Goal: Information Seeking & Learning: Find specific fact

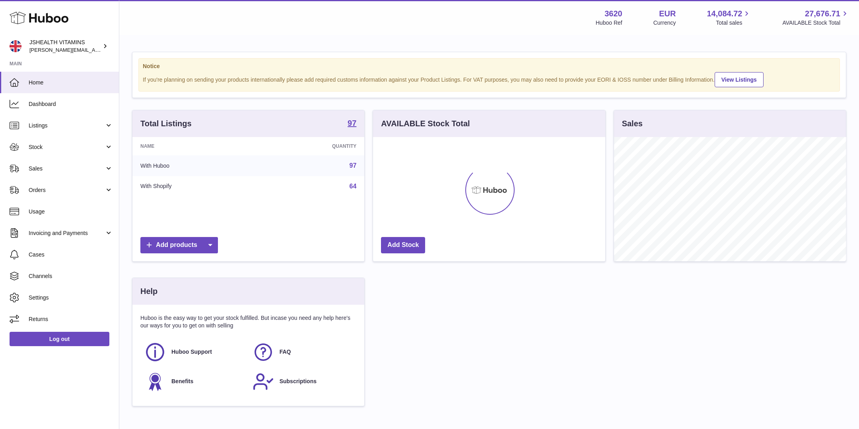
scroll to position [124, 232]
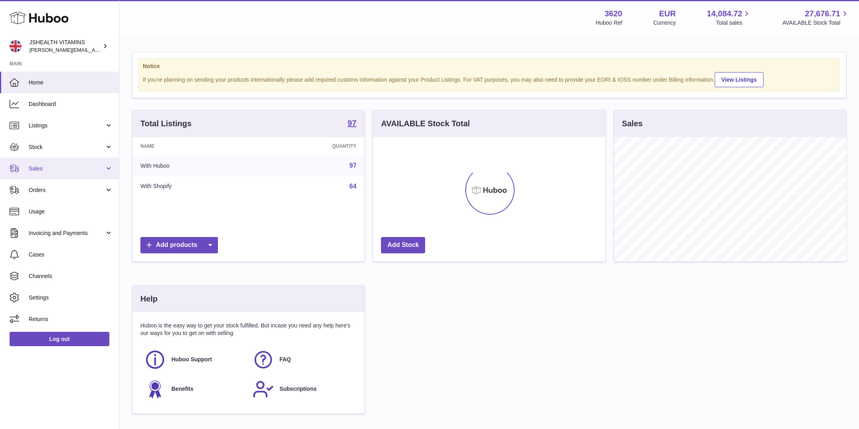
click at [68, 163] on link "Sales" at bounding box center [59, 168] width 119 height 21
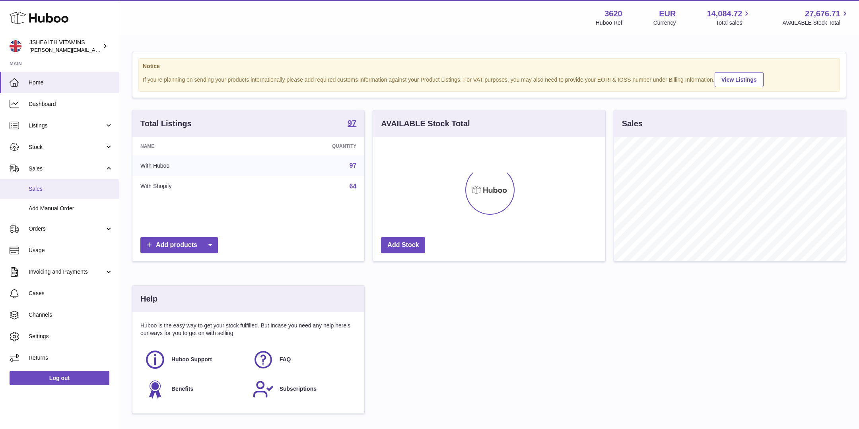
click at [60, 187] on span "Sales" at bounding box center [71, 189] width 84 height 8
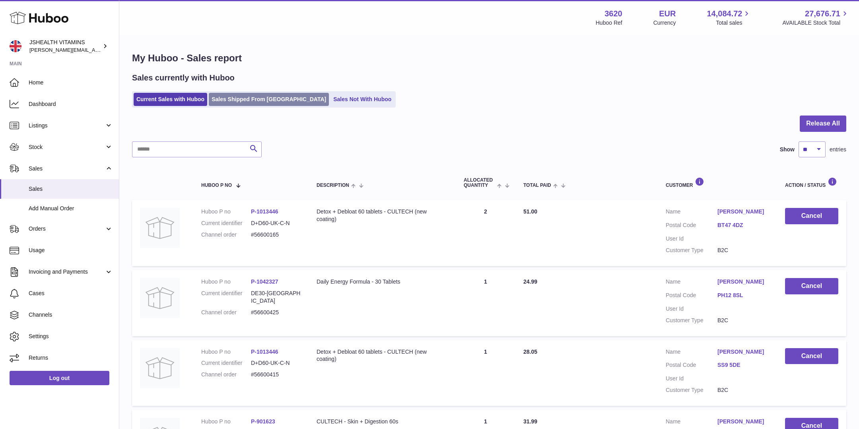
click at [261, 103] on link "Sales Shipped From [GEOGRAPHIC_DATA]" at bounding box center [269, 99] width 120 height 13
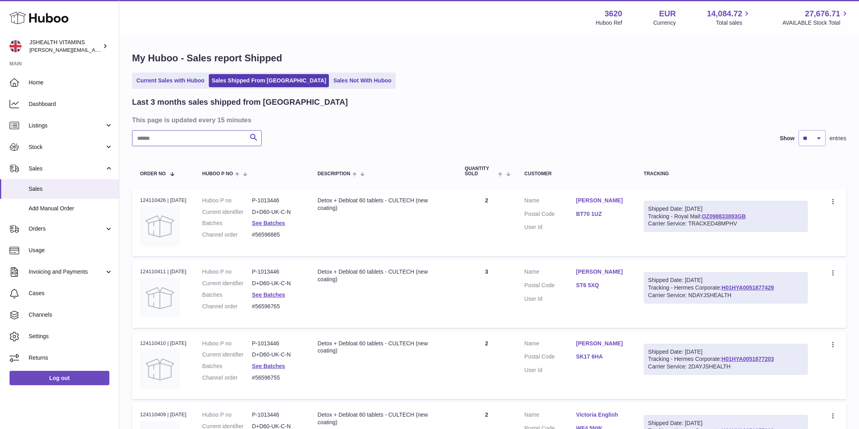
click at [218, 131] on input "text" at bounding box center [197, 138] width 130 height 16
paste input "*******"
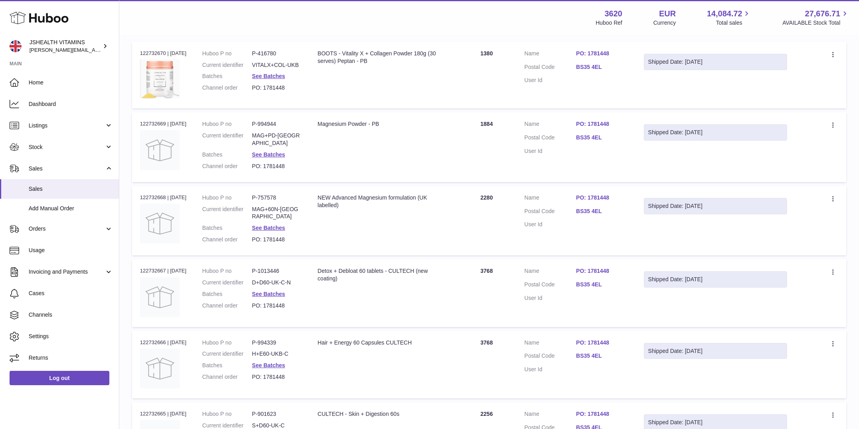
scroll to position [148, 0]
click at [272, 136] on dd "MAG+PD-[GEOGRAPHIC_DATA]" at bounding box center [277, 138] width 50 height 15
click at [272, 150] on link "See Batches" at bounding box center [268, 153] width 33 height 6
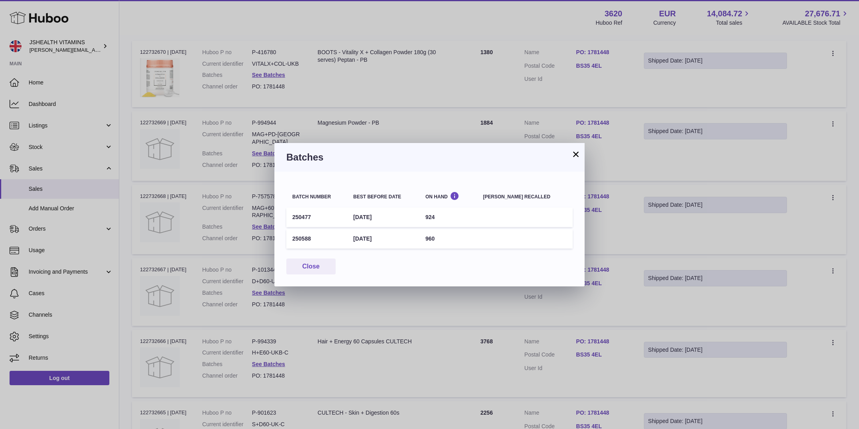
click at [382, 219] on td "[DATE]" at bounding box center [383, 216] width 72 height 19
click at [467, 225] on td "924" at bounding box center [449, 216] width 58 height 19
drag, startPoint x: 411, startPoint y: 238, endPoint x: 304, endPoint y: 204, distance: 112.0
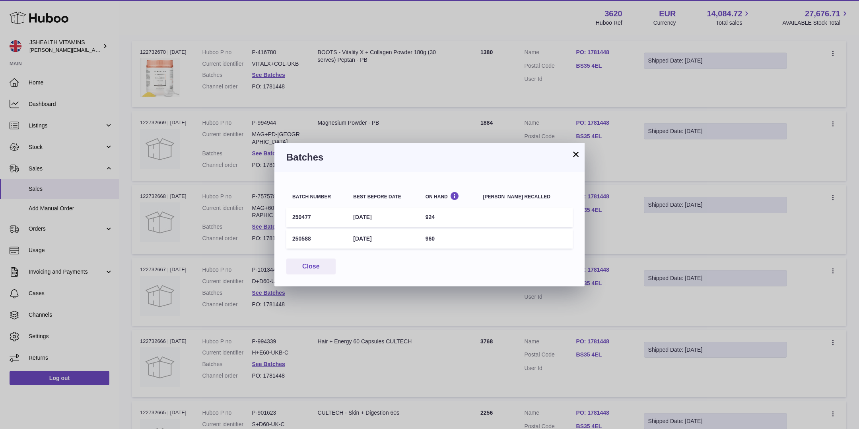
click at [304, 204] on table "Batch number Best before date On Hand [PERSON_NAME] recalled 250477 [DATE] 924 …" at bounding box center [429, 216] width 286 height 66
click at [316, 220] on td "250477" at bounding box center [316, 216] width 61 height 19
click at [294, 217] on td "250477" at bounding box center [316, 216] width 61 height 19
copy td "250477"
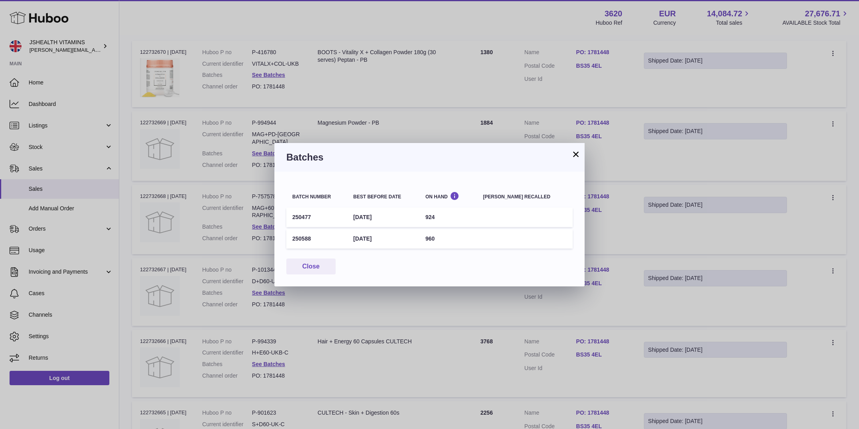
click at [368, 213] on td "[DATE]" at bounding box center [383, 216] width 72 height 19
copy tr "[DATE]"
click at [304, 237] on td "250588" at bounding box center [316, 238] width 61 height 19
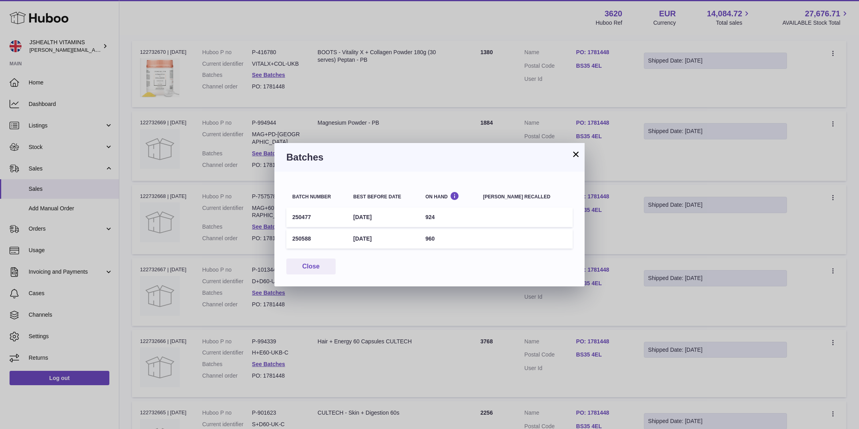
click at [304, 237] on td "250588" at bounding box center [316, 238] width 61 height 19
copy td "250588"
click at [261, 97] on div "× Batches Batch number Best before date On Hand [PERSON_NAME] recalled 250477 […" at bounding box center [429, 214] width 859 height 429
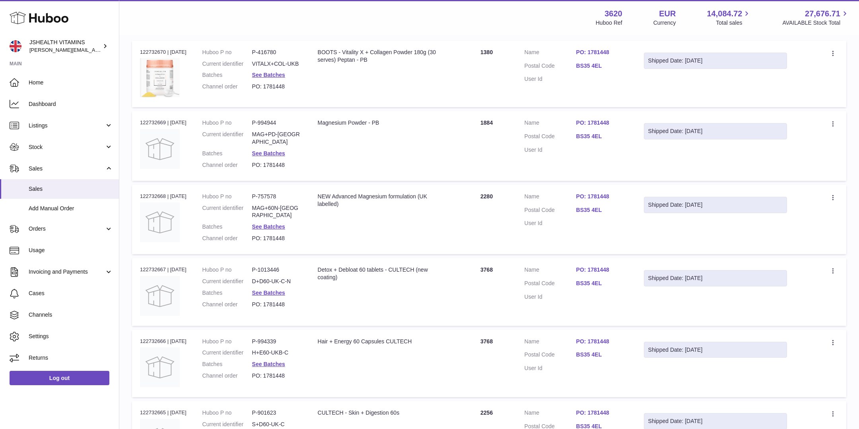
scroll to position [0, 0]
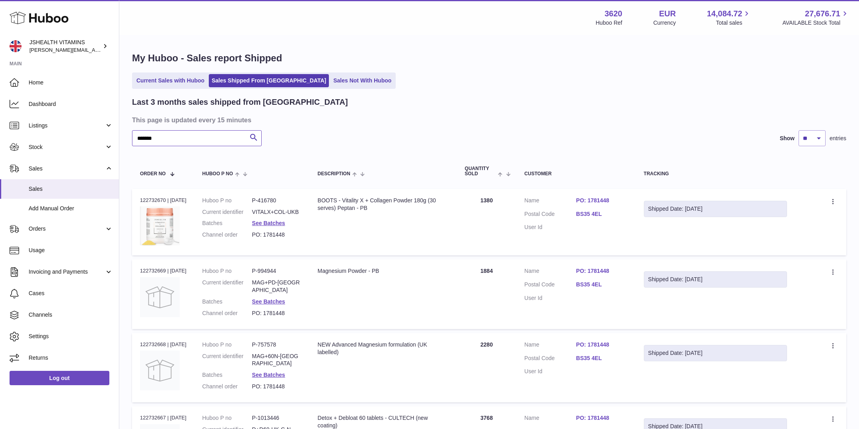
click at [200, 140] on input "*******" at bounding box center [197, 138] width 130 height 16
type input "*"
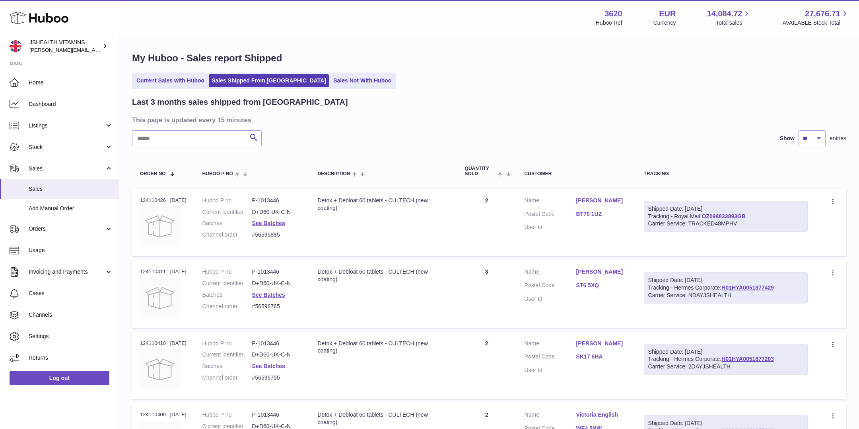
click at [272, 364] on link "See Batches" at bounding box center [268, 365] width 33 height 6
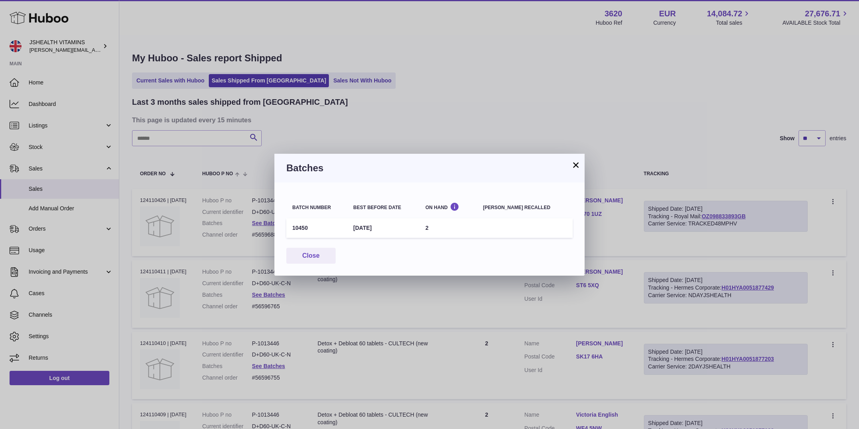
click at [253, 202] on div "× Batches Batch number Best before date On Hand [PERSON_NAME] recalled 10450 [D…" at bounding box center [429, 214] width 859 height 429
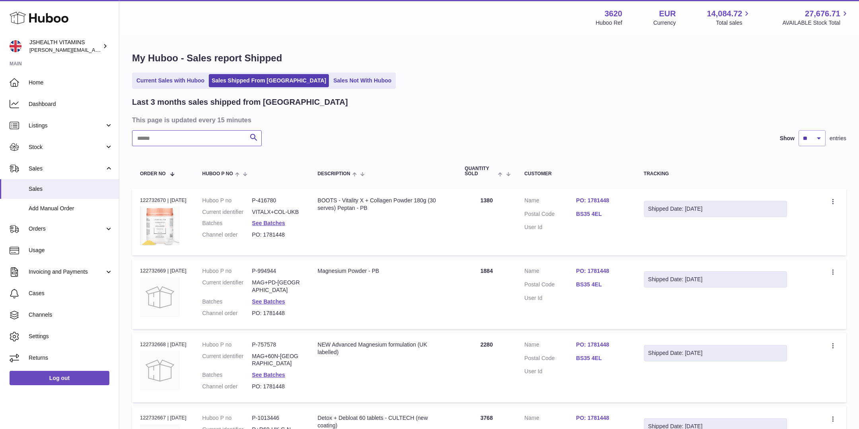
click at [212, 136] on input "text" at bounding box center [197, 138] width 130 height 16
paste input "*******"
type input "*******"
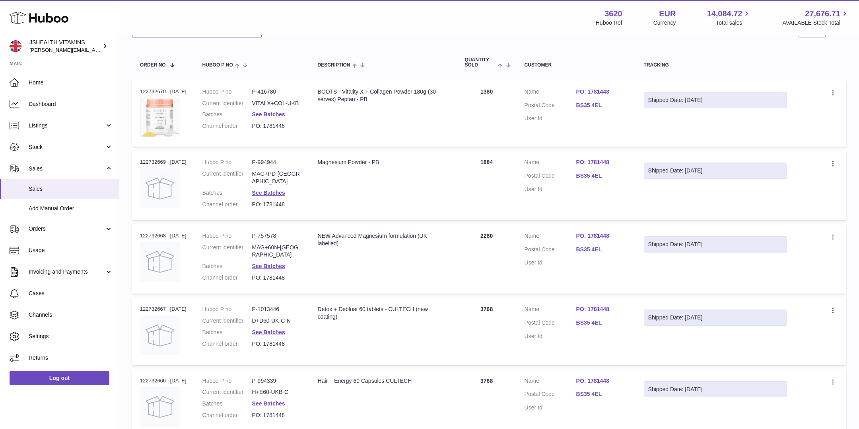
scroll to position [110, 0]
click at [279, 261] on link "See Batches" at bounding box center [268, 264] width 33 height 6
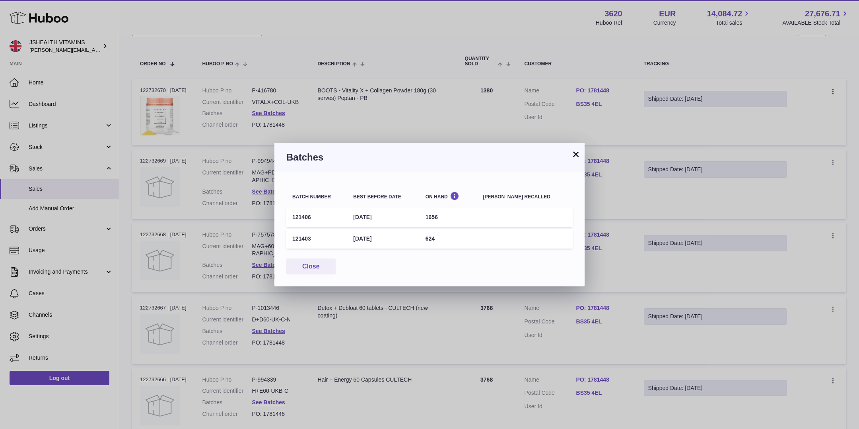
click at [303, 213] on td "121406" at bounding box center [316, 216] width 61 height 19
copy td "121406"
click at [305, 237] on td "121403" at bounding box center [316, 238] width 61 height 19
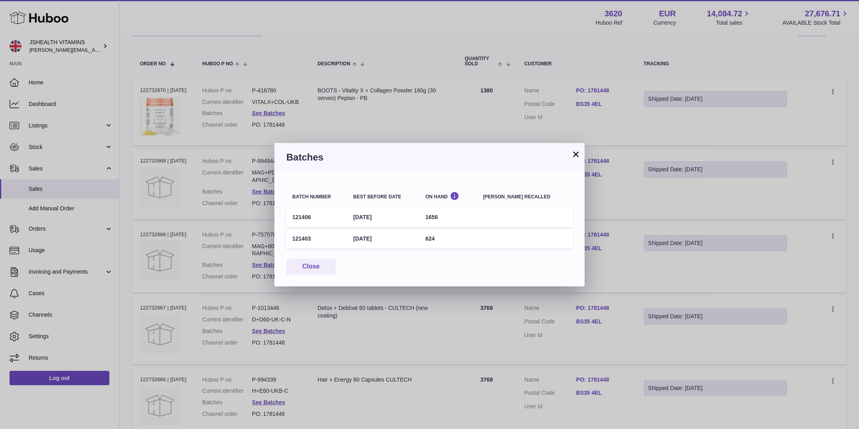
copy td "121403"
drag, startPoint x: 356, startPoint y: 216, endPoint x: 442, endPoint y: 216, distance: 86.7
click at [442, 216] on tr "121406 [DATE] 1656" at bounding box center [429, 216] width 286 height 19
copy tr "[DATE] 1"
click at [296, 218] on td "121406" at bounding box center [316, 216] width 61 height 19
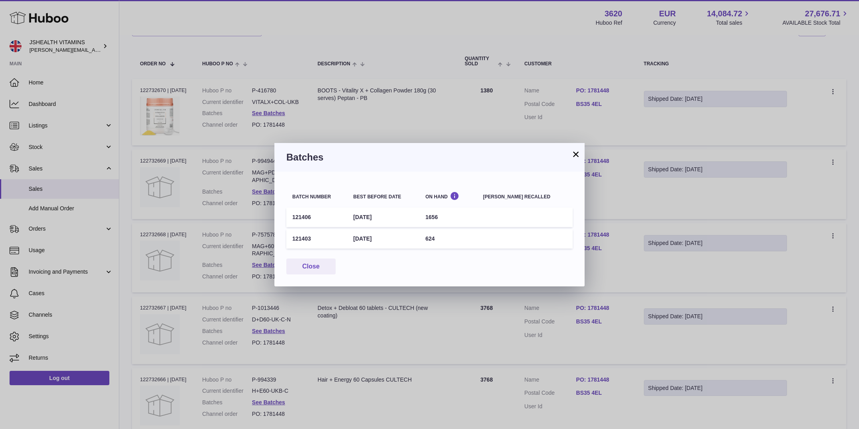
click at [296, 218] on td "121406" at bounding box center [316, 216] width 61 height 19
click at [446, 215] on td "1656" at bounding box center [449, 216] width 58 height 19
copy td "1656"
click at [443, 235] on td "624" at bounding box center [449, 238] width 58 height 19
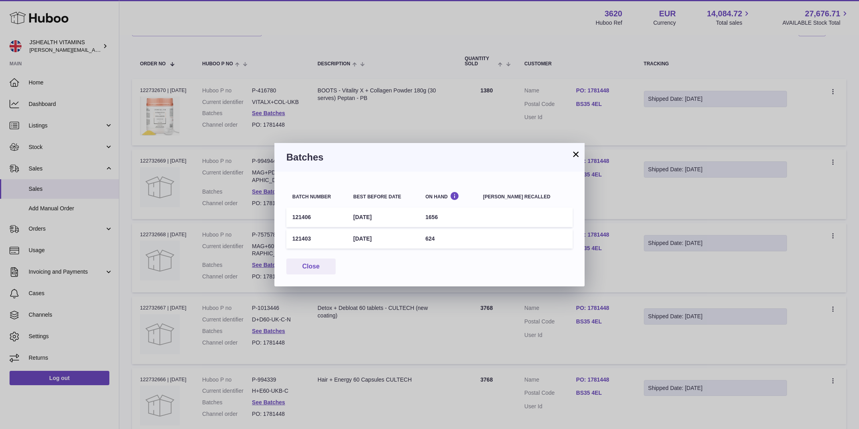
click at [443, 235] on td "624" at bounding box center [449, 238] width 58 height 19
copy td "624"
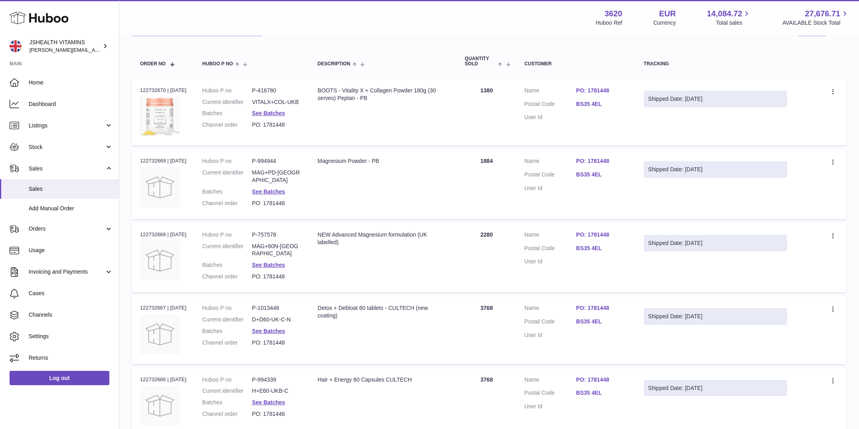
click at [257, 191] on div at bounding box center [429, 214] width 859 height 429
click at [277, 172] on dd "MAG+PD-[GEOGRAPHIC_DATA]" at bounding box center [277, 176] width 50 height 15
click at [277, 188] on link "See Batches" at bounding box center [268, 191] width 33 height 6
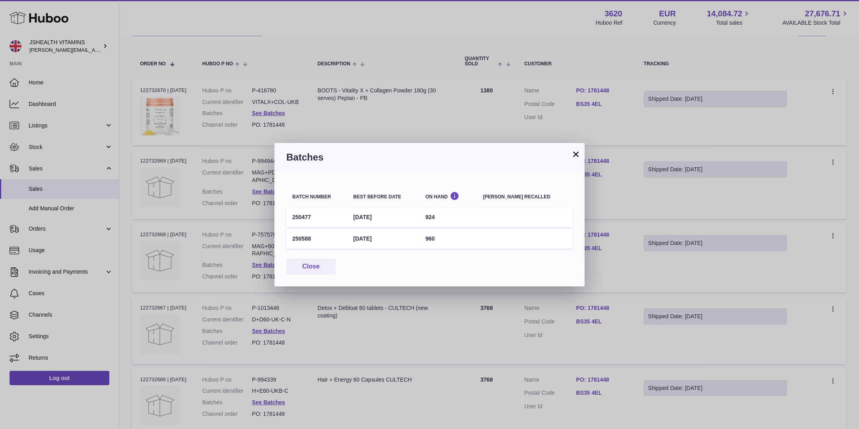
click at [442, 212] on td "924" at bounding box center [449, 216] width 58 height 19
copy td "924"
click at [246, 243] on div "× Batches Batch number Best before date On Hand [PERSON_NAME] recalled 250477 […" at bounding box center [429, 214] width 859 height 429
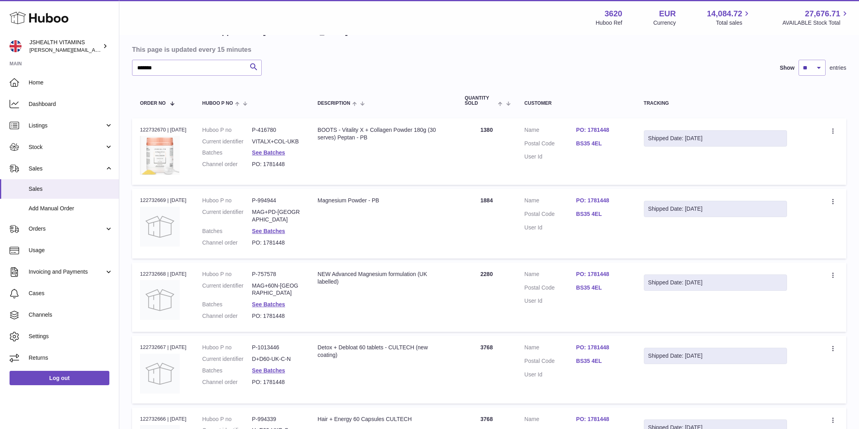
scroll to position [70, 0]
click at [273, 228] on dd "See Batches" at bounding box center [277, 232] width 50 height 8
click at [273, 228] on link "See Batches" at bounding box center [268, 231] width 33 height 6
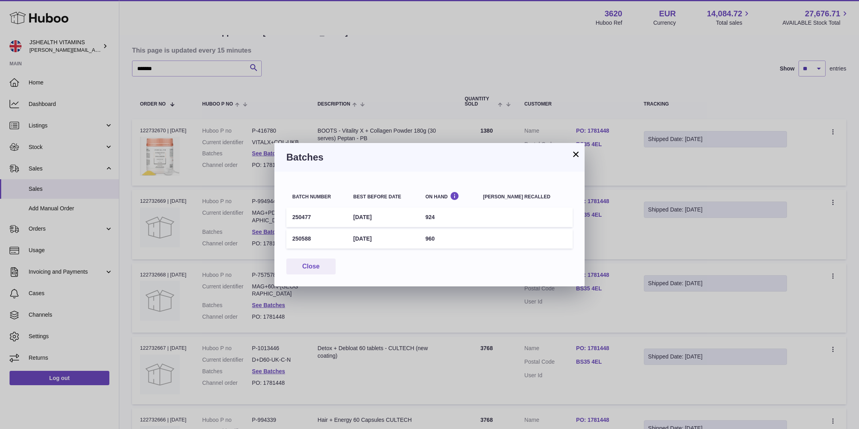
click at [294, 223] on td "250477" at bounding box center [316, 216] width 61 height 19
click at [301, 213] on td "250477" at bounding box center [316, 216] width 61 height 19
copy td "250477"
click at [304, 241] on td "250588" at bounding box center [316, 238] width 61 height 19
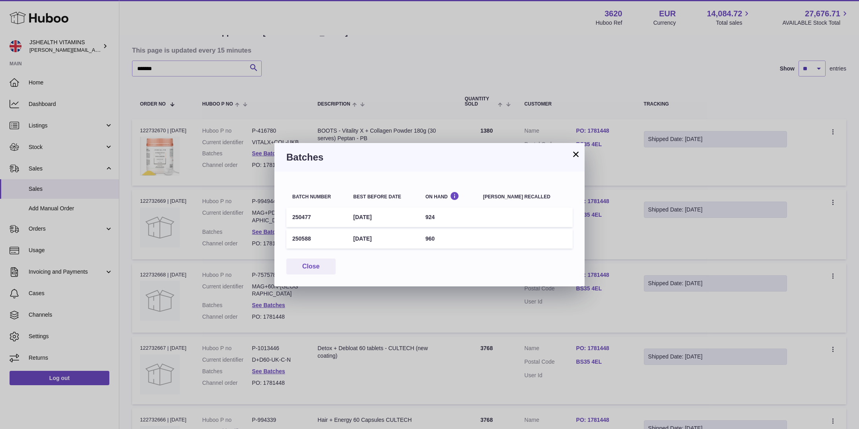
click at [304, 241] on td "250588" at bounding box center [316, 238] width 61 height 19
click at [306, 361] on div "× Batches Batch number Best before date On Hand [PERSON_NAME] recalled 250477 […" at bounding box center [429, 214] width 859 height 429
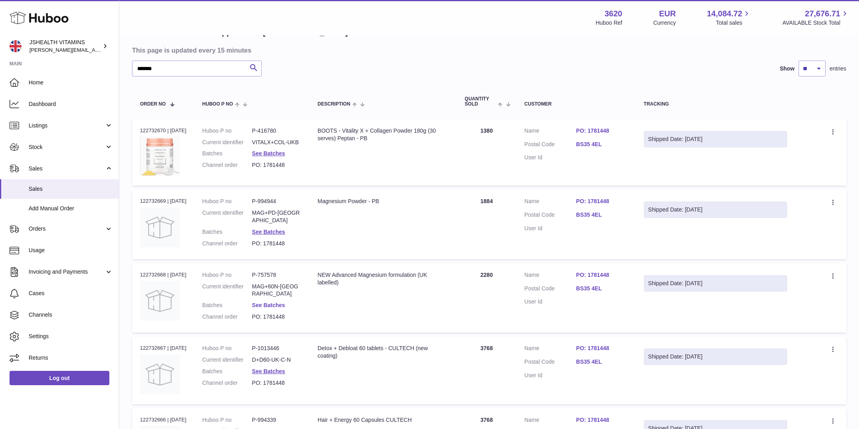
click at [275, 302] on link "See Batches" at bounding box center [268, 305] width 33 height 6
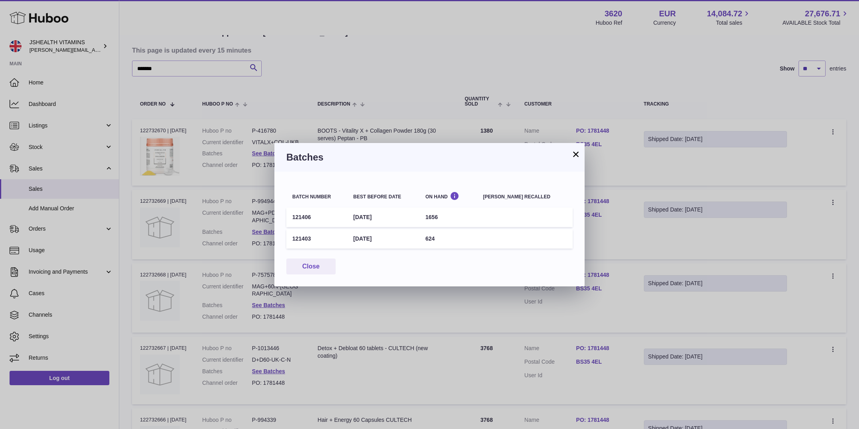
click at [300, 220] on td "121406" at bounding box center [316, 216] width 61 height 19
click at [299, 214] on td "121406" at bounding box center [316, 216] width 61 height 19
click at [299, 238] on td "121403" at bounding box center [316, 238] width 61 height 19
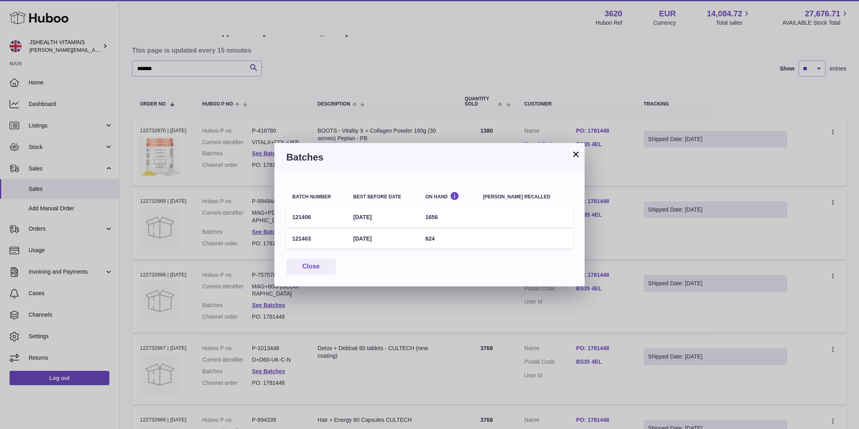
click at [299, 238] on td "121403" at bounding box center [316, 238] width 61 height 19
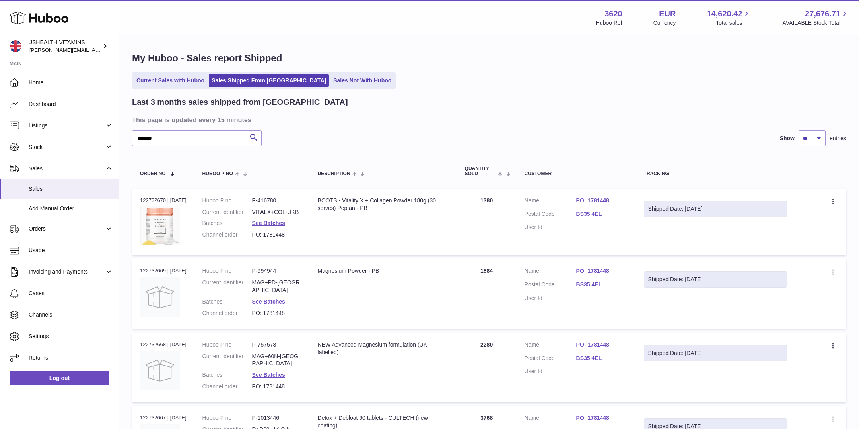
scroll to position [73, 0]
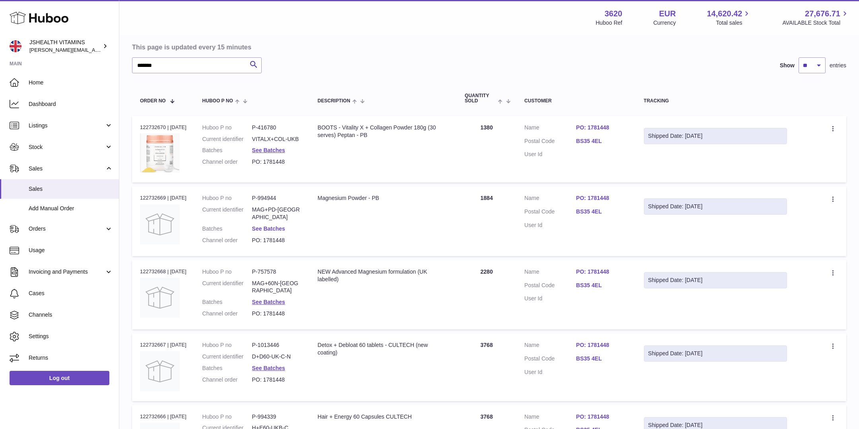
click at [272, 225] on link "See Batches" at bounding box center [268, 228] width 33 height 6
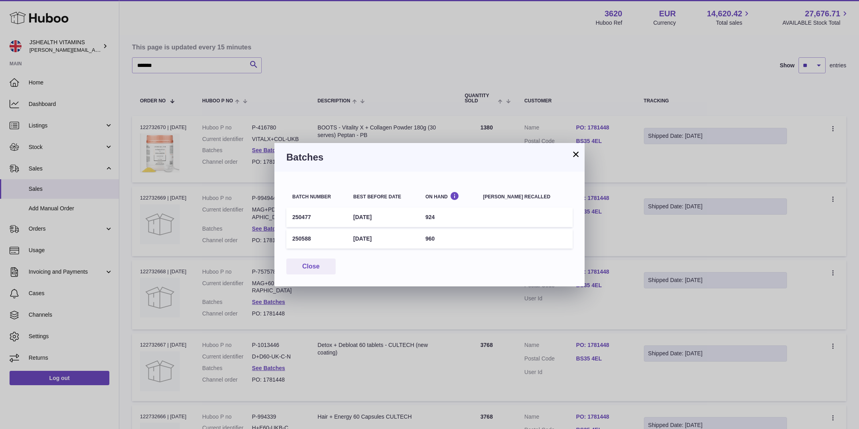
click at [300, 217] on td "250477" at bounding box center [316, 216] width 61 height 19
copy td "250477"
click at [506, 115] on div "× Batches Batch number Best before date On Hand [PERSON_NAME] recalled 250477 […" at bounding box center [429, 214] width 859 height 429
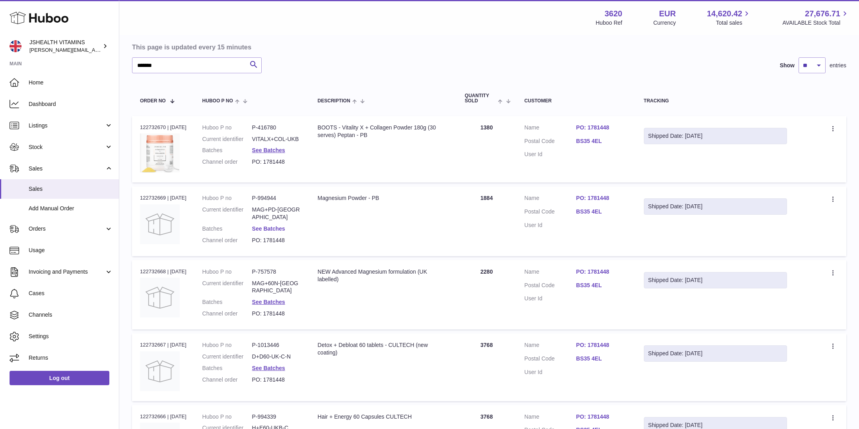
click at [274, 225] on link "See Batches" at bounding box center [268, 228] width 33 height 6
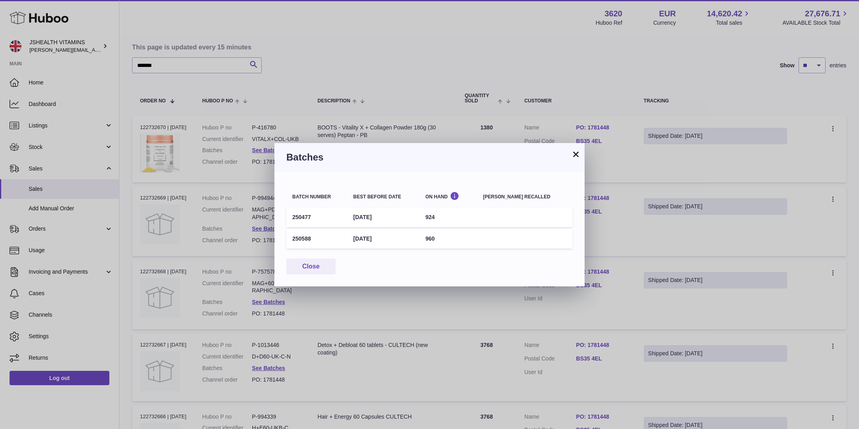
click at [236, 253] on div "× Batches Batch number Best before date On Hand [PERSON_NAME] recalled 250477 […" at bounding box center [429, 214] width 859 height 429
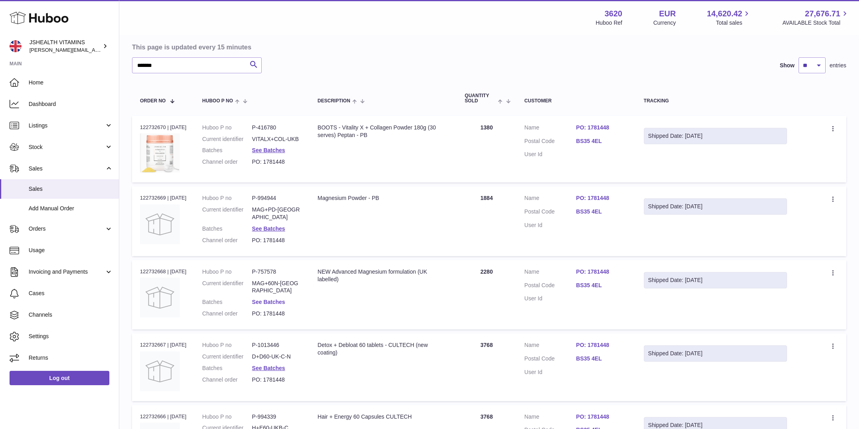
click at [281, 298] on link "See Batches" at bounding box center [268, 301] width 33 height 6
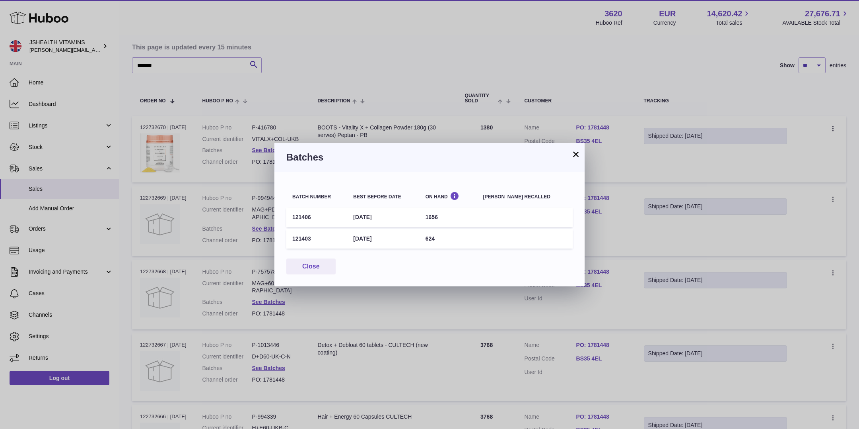
click at [301, 210] on td "121406" at bounding box center [316, 216] width 61 height 19
copy td "121406"
